Goal: Find specific page/section: Find specific page/section

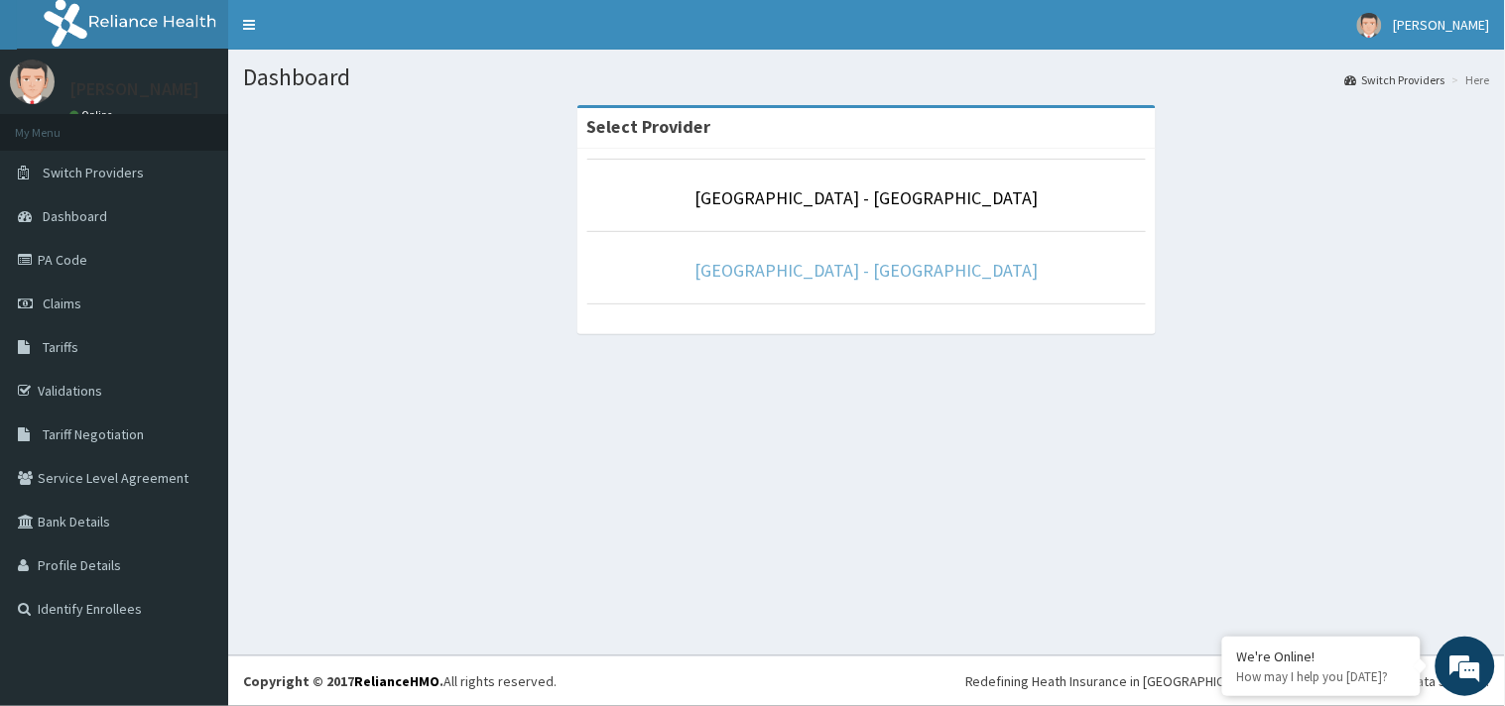
click at [956, 269] on link "[GEOGRAPHIC_DATA] - [GEOGRAPHIC_DATA]" at bounding box center [867, 270] width 343 height 23
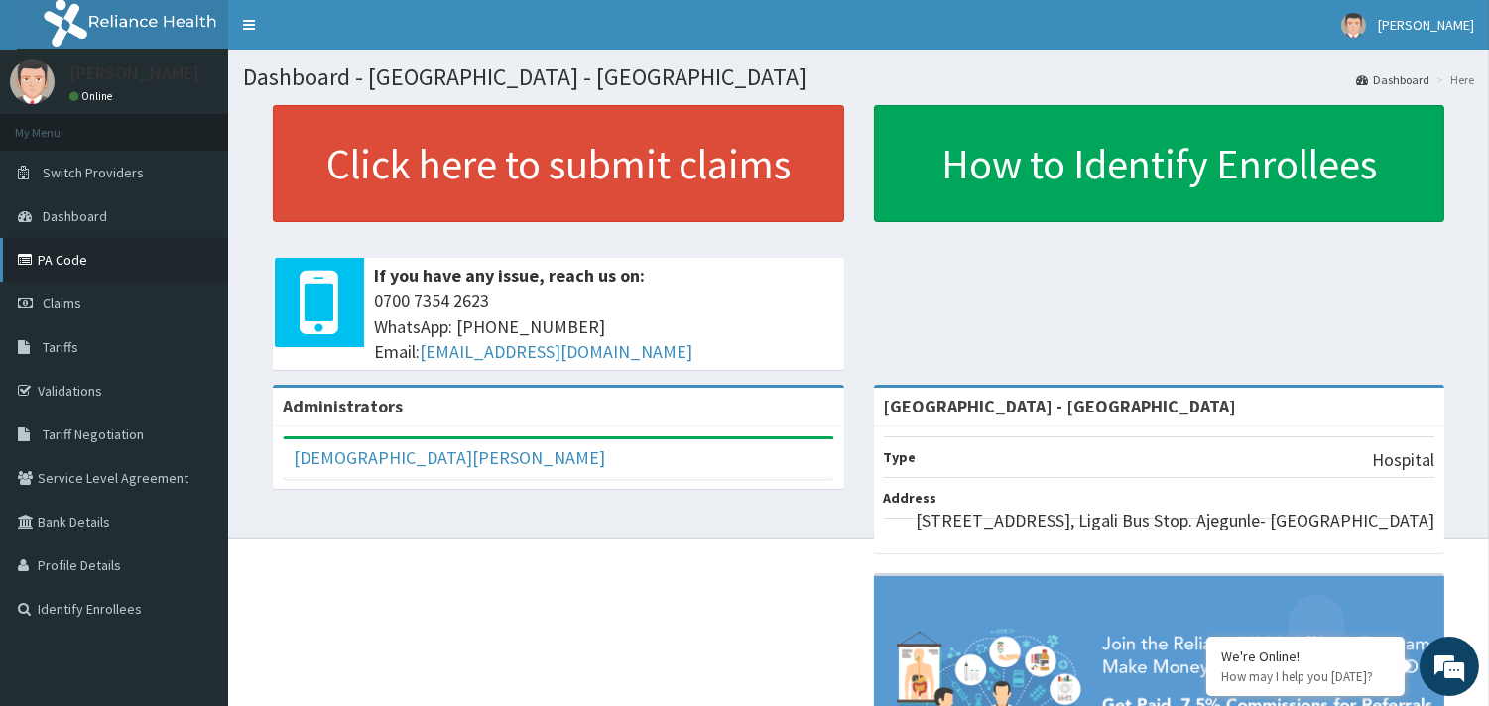
click at [55, 255] on link "PA Code" at bounding box center [114, 260] width 228 height 44
